Goal: Find specific page/section: Find specific page/section

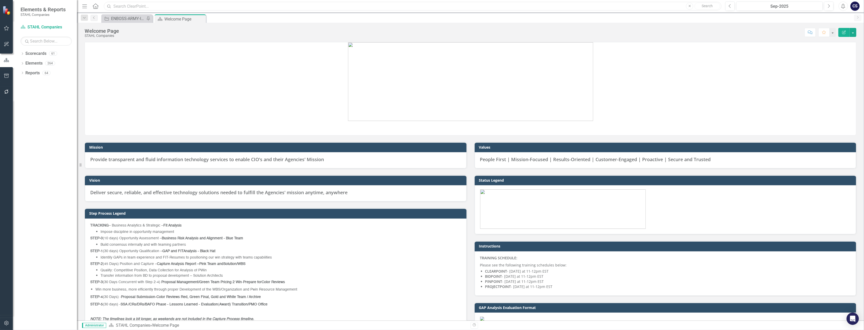
click at [126, 7] on input "text" at bounding box center [412, 6] width 617 height 9
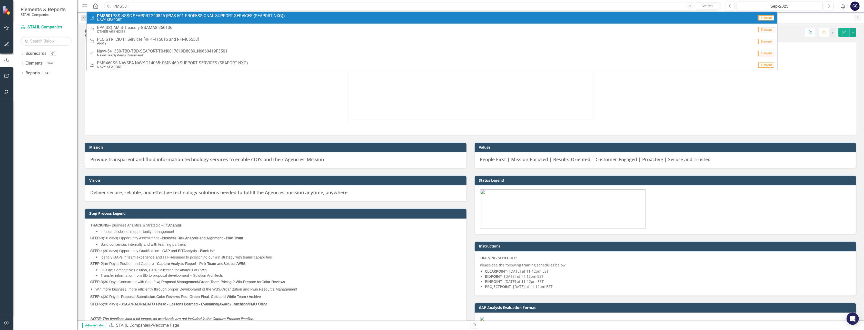
click at [177, 16] on span "PMS501 PSS-NSSC-SEAPORT-240845 (PMS 501 PROFESSIONAL SUPPORT SERVICES (SEAPORT …" at bounding box center [191, 16] width 188 height 5
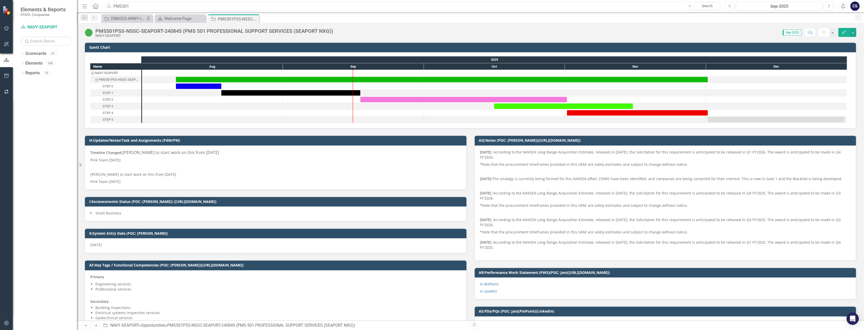
click at [132, 6] on input "PMS501" at bounding box center [412, 6] width 617 height 9
type input "P"
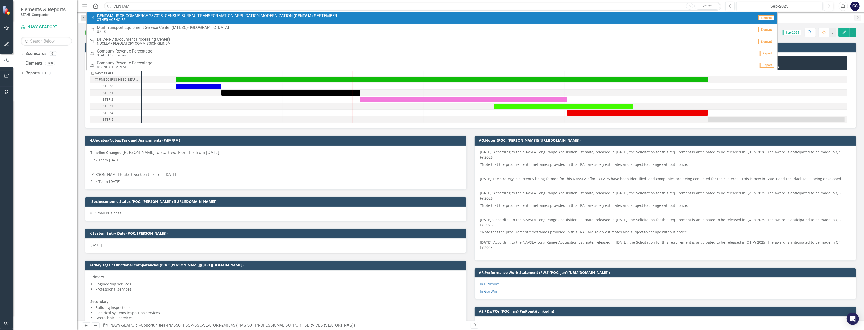
click at [98, 18] on small "OTHER AGENCIES" at bounding box center [217, 20] width 240 height 4
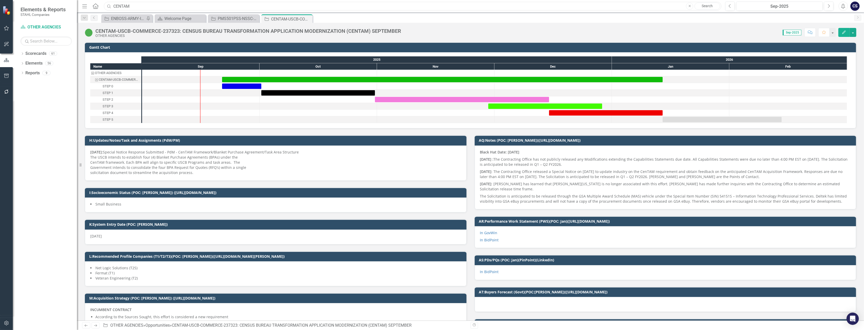
click at [134, 6] on input "CENTAM" at bounding box center [412, 6] width 617 height 9
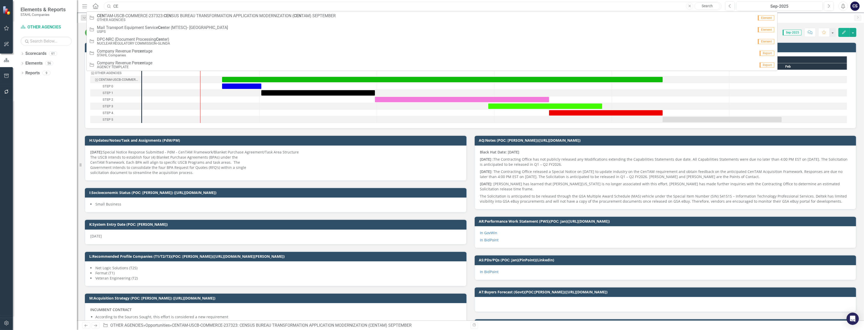
type input "C"
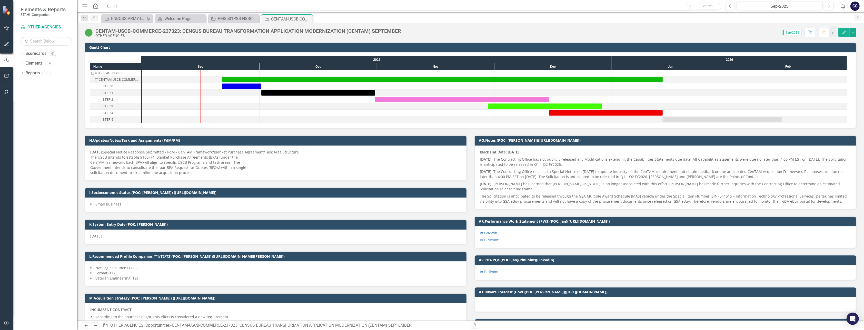
type input "F"
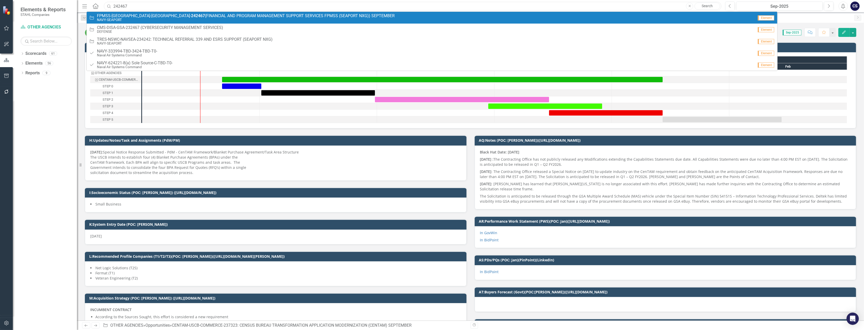
type input "242467"
click at [122, 15] on span "FPMSS-[GEOGRAPHIC_DATA]-SEAPORT- 242467 (FINANCIAL AND PROGRAM MANAGEMENT SUPPO…" at bounding box center [246, 16] width 298 height 5
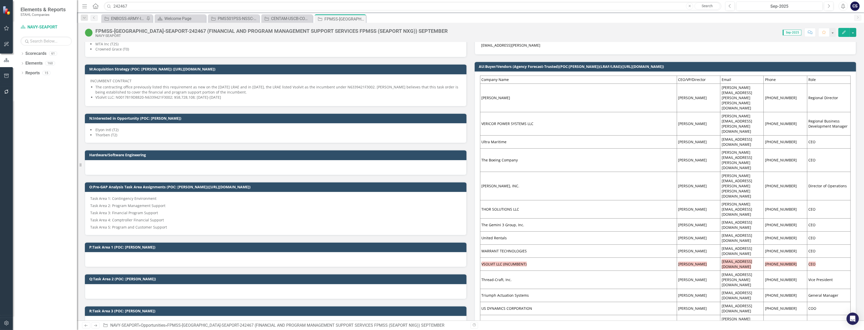
scroll to position [306, 0]
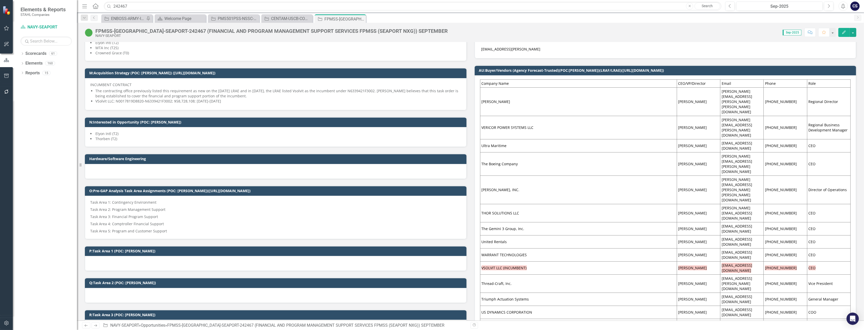
click at [679, 204] on td "[PERSON_NAME]" at bounding box center [698, 213] width 43 height 18
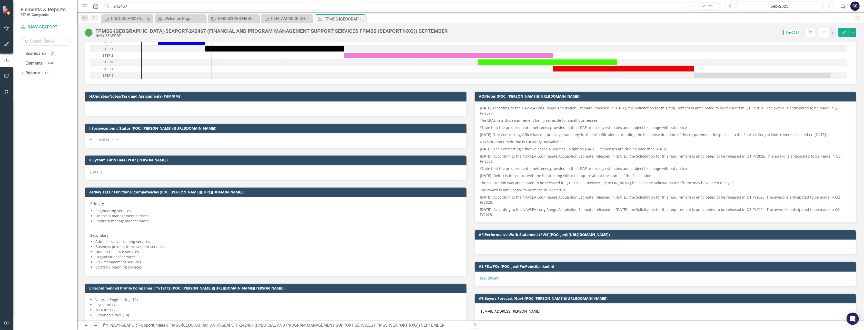
scroll to position [0, 0]
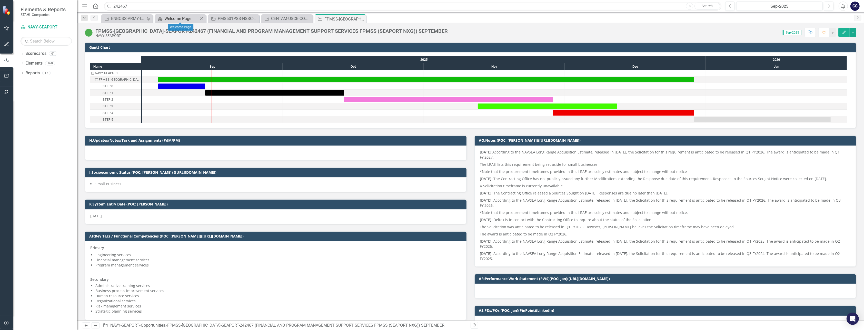
click at [176, 17] on div "Welcome Page" at bounding box center [181, 18] width 34 height 6
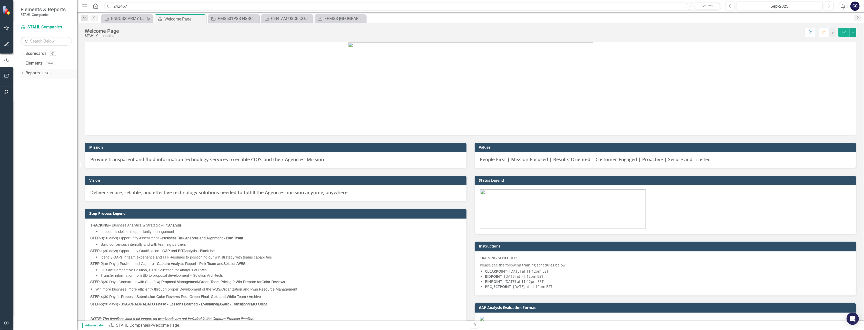
click at [33, 75] on link "Reports" at bounding box center [32, 73] width 14 height 6
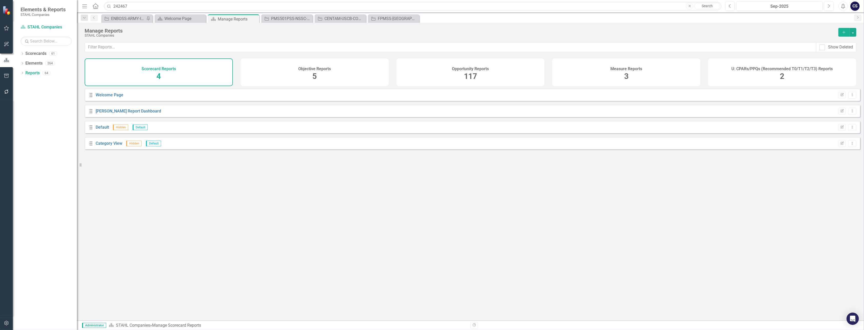
click at [470, 72] on span "117" at bounding box center [470, 76] width 13 height 9
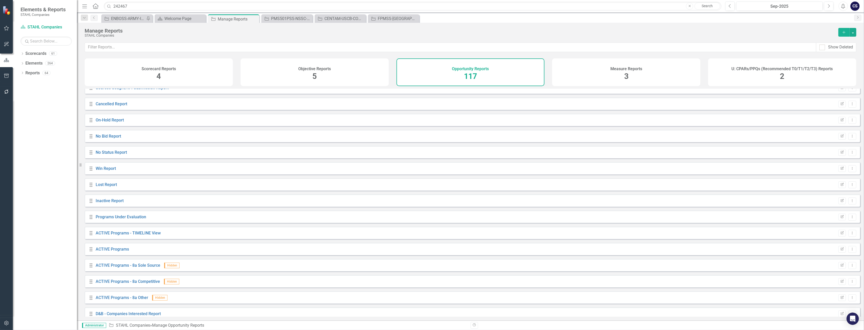
scroll to position [58, 0]
click at [178, 18] on div "Welcome Page" at bounding box center [181, 18] width 34 height 6
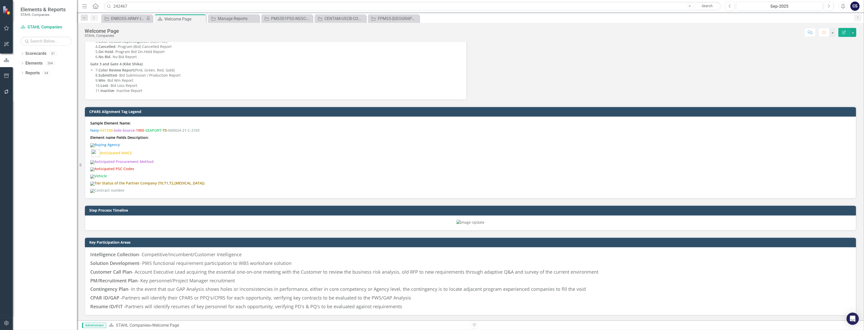
scroll to position [404, 0]
click at [387, 18] on div "FPMSS-[GEOGRAPHIC_DATA]-SEAPORT-242467 (FINANCIAL AND PROGRAM MANAGEMENT SUPPOR…" at bounding box center [395, 18] width 34 height 6
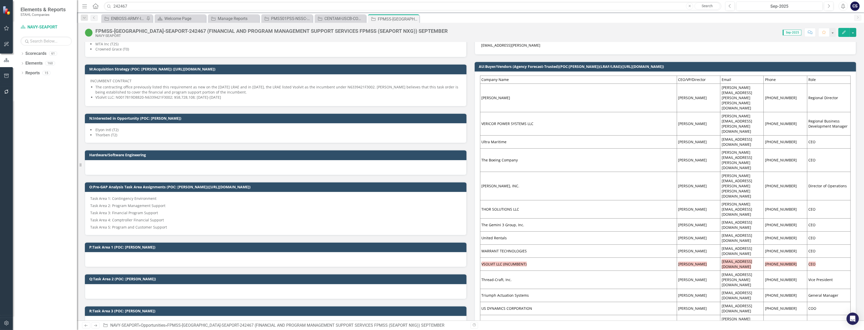
scroll to position [321, 0]
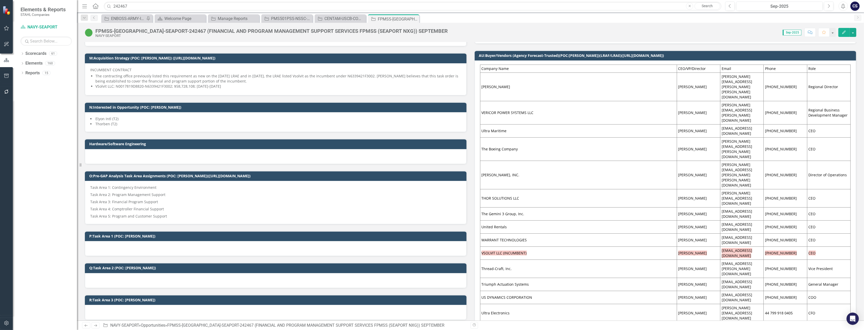
click at [147, 36] on div "NAVY-SEAPORT" at bounding box center [271, 36] width 352 height 4
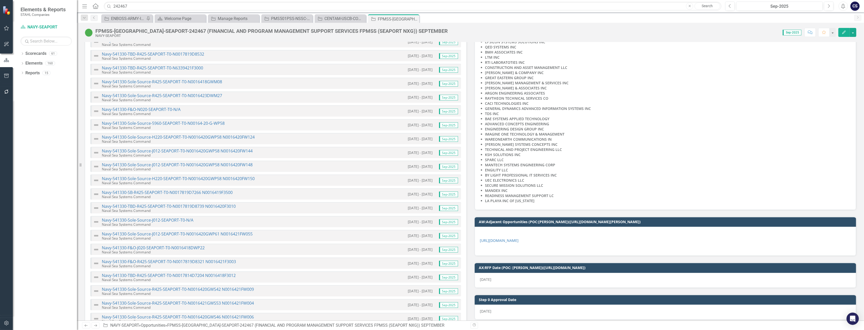
scroll to position [1005, 0]
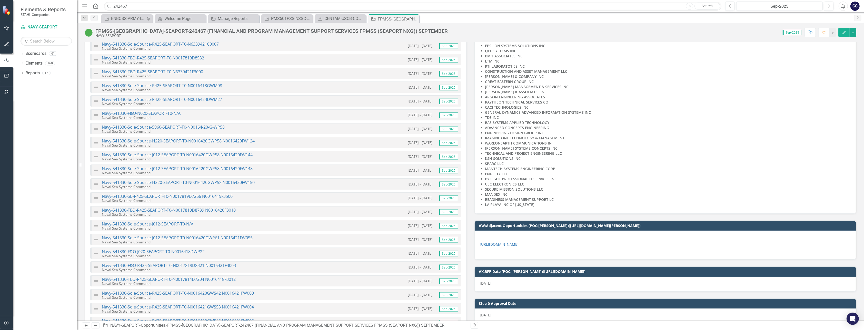
click at [569, 241] on p "[URL][DOMAIN_NAME]" at bounding box center [665, 244] width 371 height 7
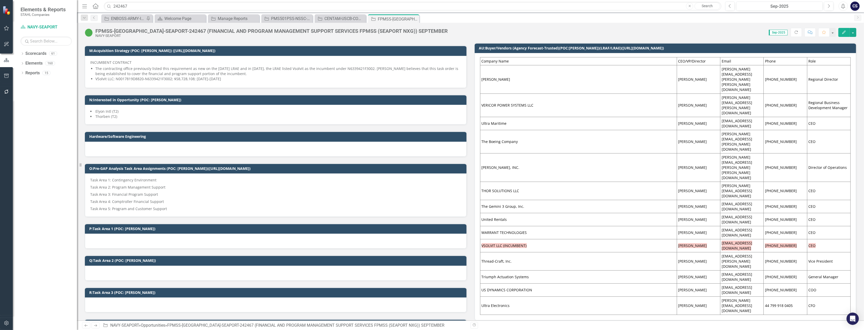
scroll to position [325, 0]
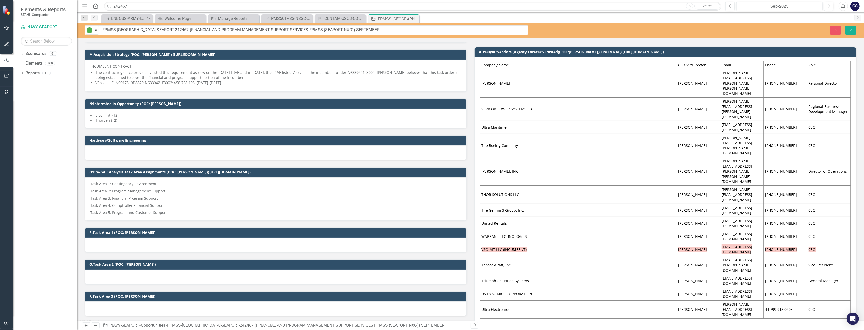
drag, startPoint x: 173, startPoint y: 31, endPoint x: 119, endPoint y: 30, distance: 53.8
drag, startPoint x: 162, startPoint y: 30, endPoint x: 113, endPoint y: 33, distance: 48.8
click at [113, 33] on input "FPMSS-[GEOGRAPHIC_DATA]-SEAPORT-242467 (FINANCIAL AND PROGRAM MANAGEMENT SUPPOR…" at bounding box center [313, 29] width 429 height 9
click at [282, 18] on div "PMS501PSS-NSSC-SEAPORT-240845 (PMS 501 PROFESSIONAL SUPPORT SERVICES (SEAPORT N…" at bounding box center [288, 18] width 34 height 6
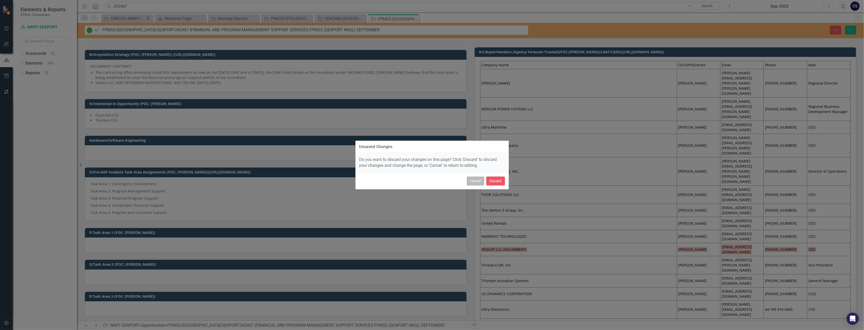
click at [475, 181] on button "Cancel" at bounding box center [475, 181] width 17 height 9
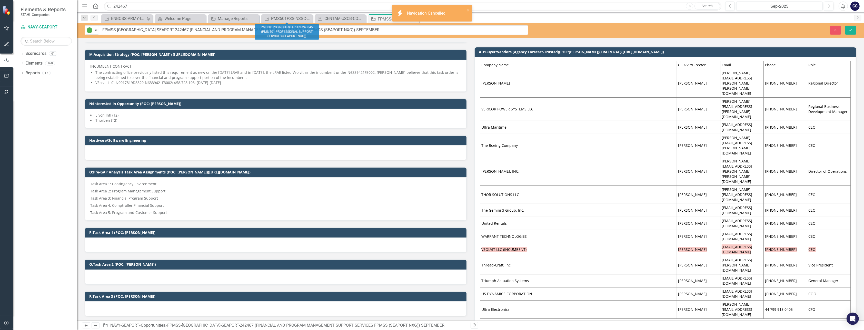
click at [325, 60] on div "INCUMBENT CONTRACT The contracting office previously listed this requirement as…" at bounding box center [276, 76] width 382 height 32
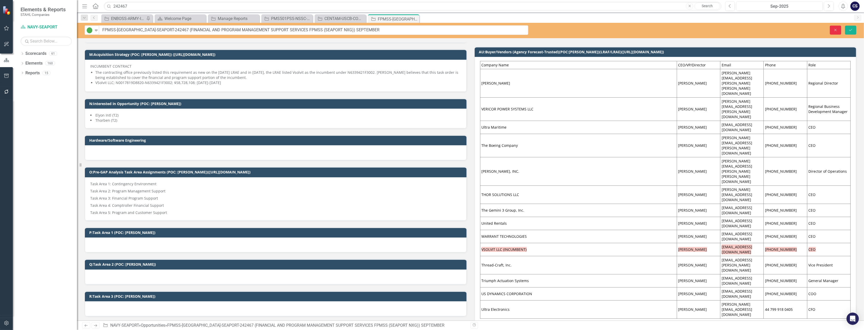
click at [834, 30] on icon "Close" at bounding box center [835, 30] width 5 height 4
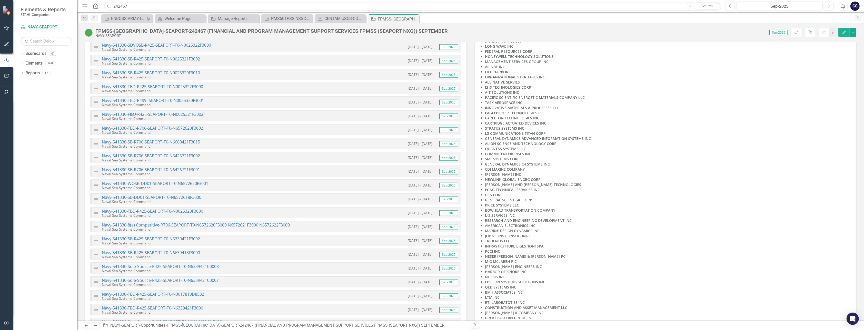
scroll to position [779, 0]
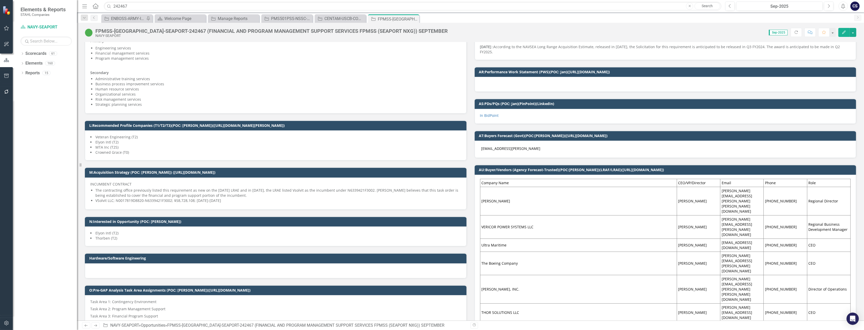
scroll to position [0, 0]
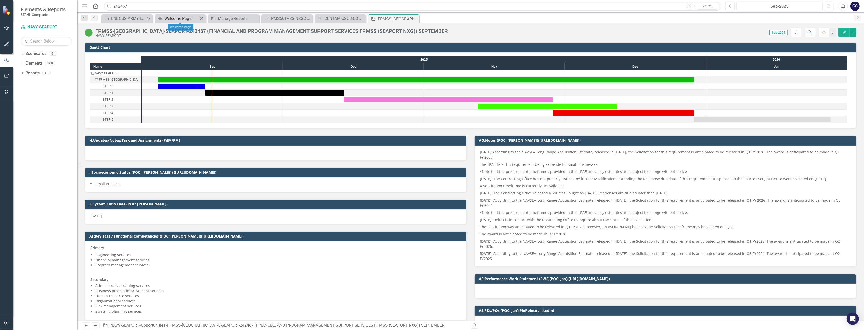
click at [179, 18] on div "Welcome Page" at bounding box center [181, 18] width 34 height 6
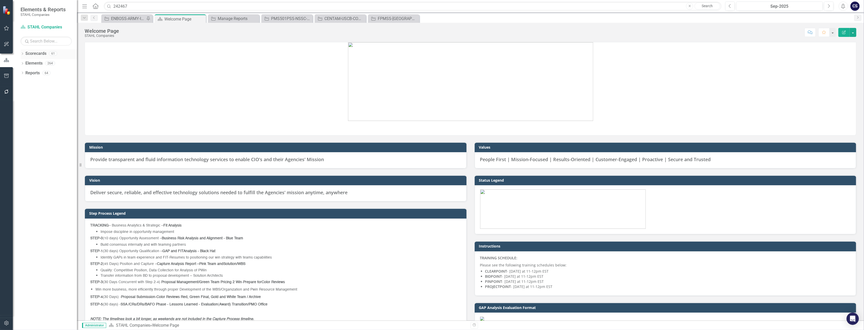
click at [36, 54] on link "Scorecards" at bounding box center [35, 54] width 21 height 6
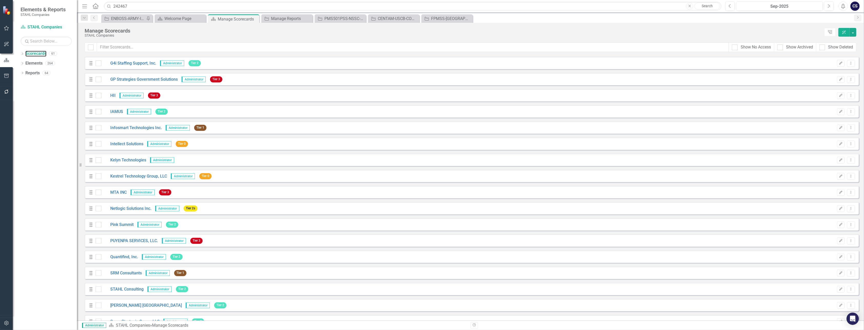
scroll to position [581, 0]
click at [119, 190] on link "MTA INC" at bounding box center [113, 192] width 25 height 6
